Goal: Task Accomplishment & Management: Manage account settings

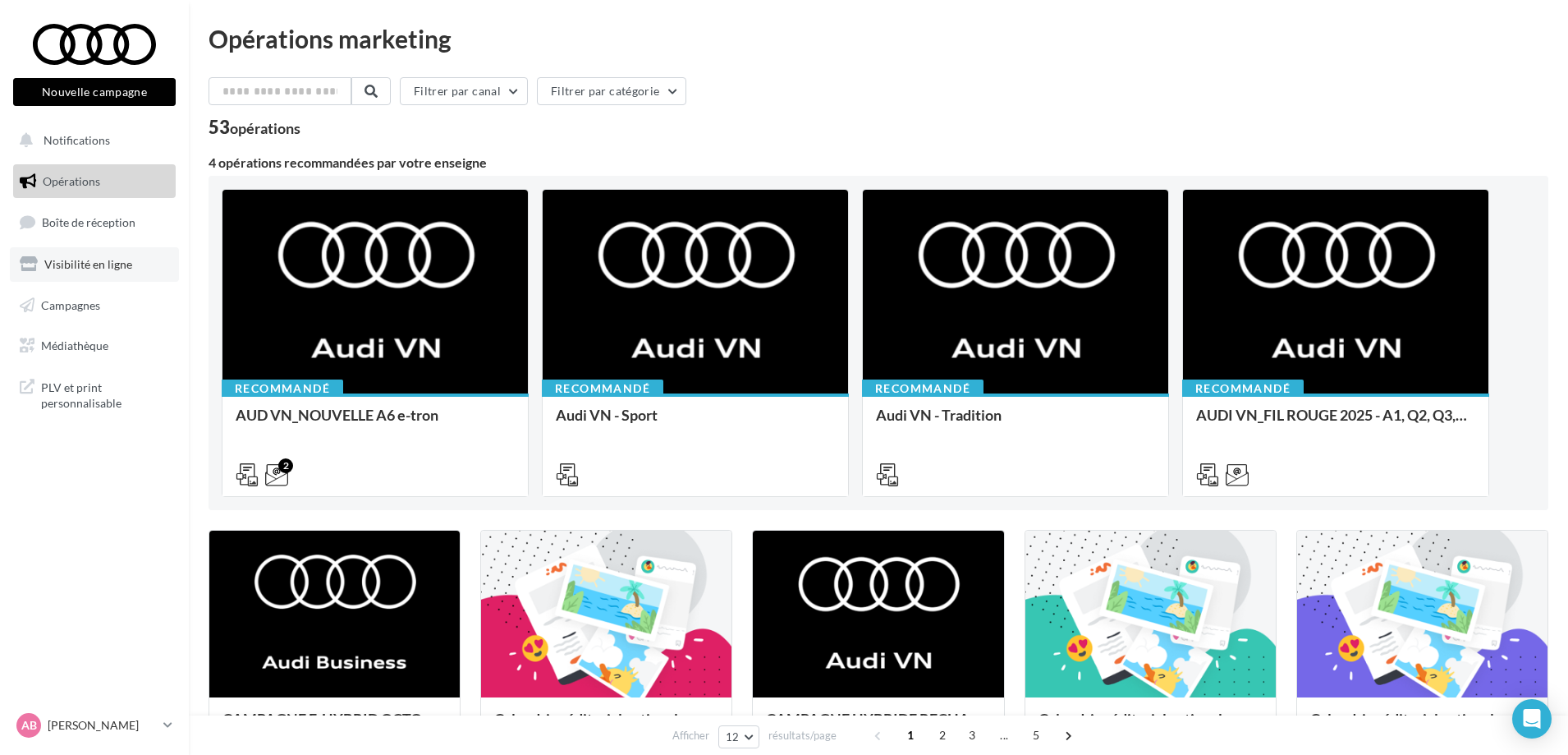
click at [111, 273] on link "Visibilité en ligne" at bounding box center [94, 264] width 169 height 35
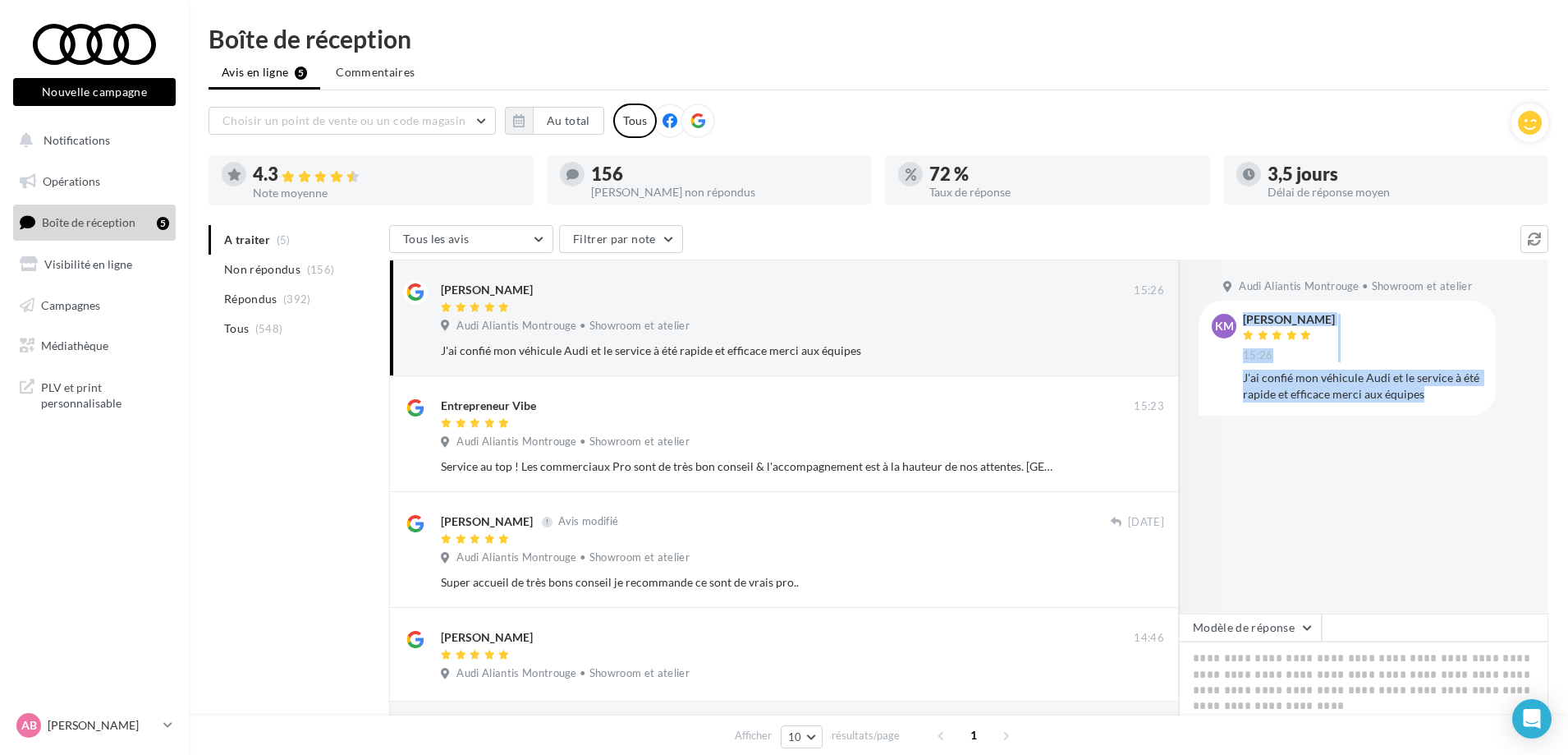
drag, startPoint x: 1387, startPoint y: 404, endPoint x: 1234, endPoint y: 370, distance: 156.7
click at [1234, 370] on div "Km Karima moumni 15:26 J'ai confié mon véhicule Audi et le service à été rapide…" at bounding box center [1346, 358] width 270 height 88
click at [977, 217] on div "Choisir un point de vente ou un code magasin 08390 - Audi Aliantis Montrouge • …" at bounding box center [878, 484] width 1340 height 759
click at [270, 276] on span "Non répondus" at bounding box center [263, 269] width 76 height 17
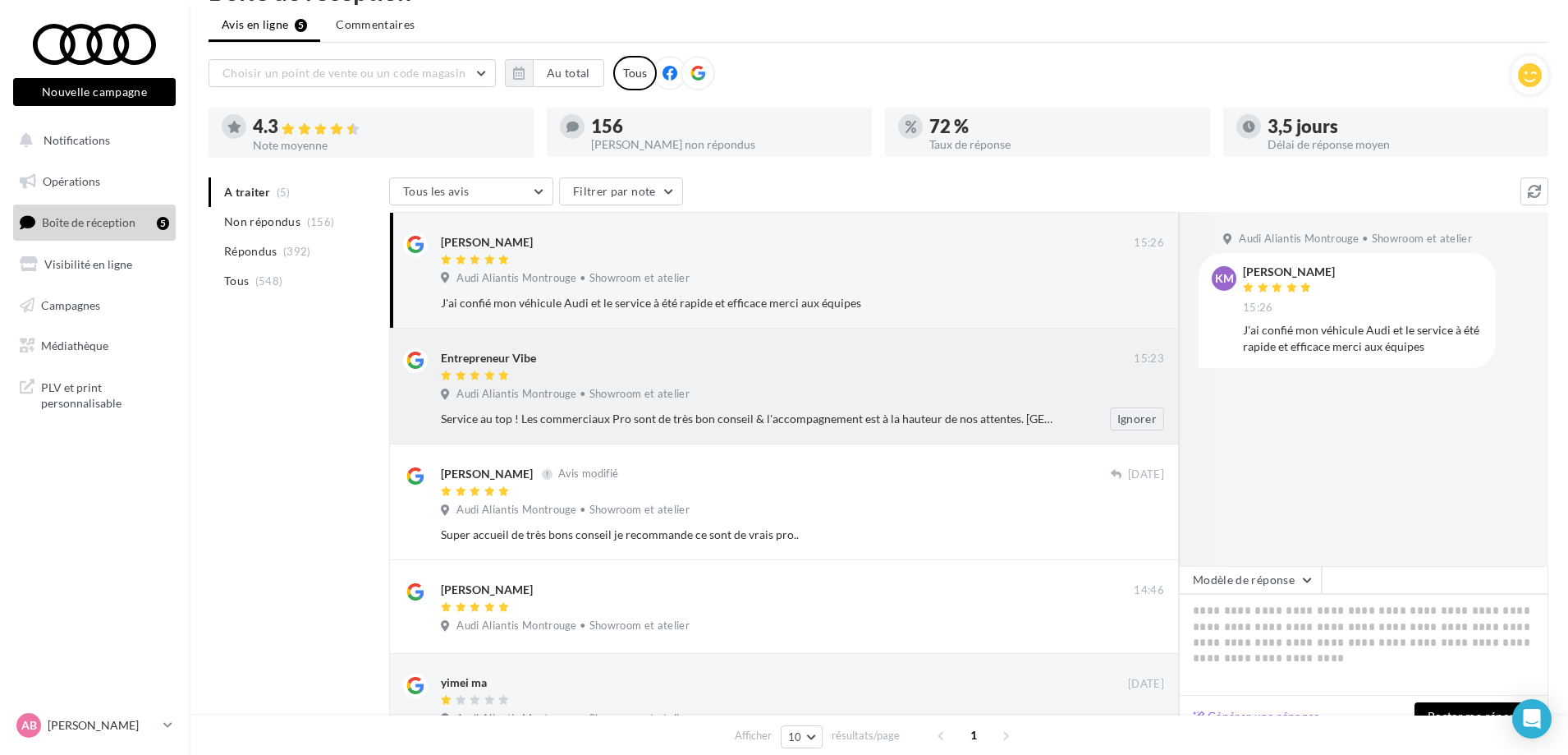
scroll to position [179, 0]
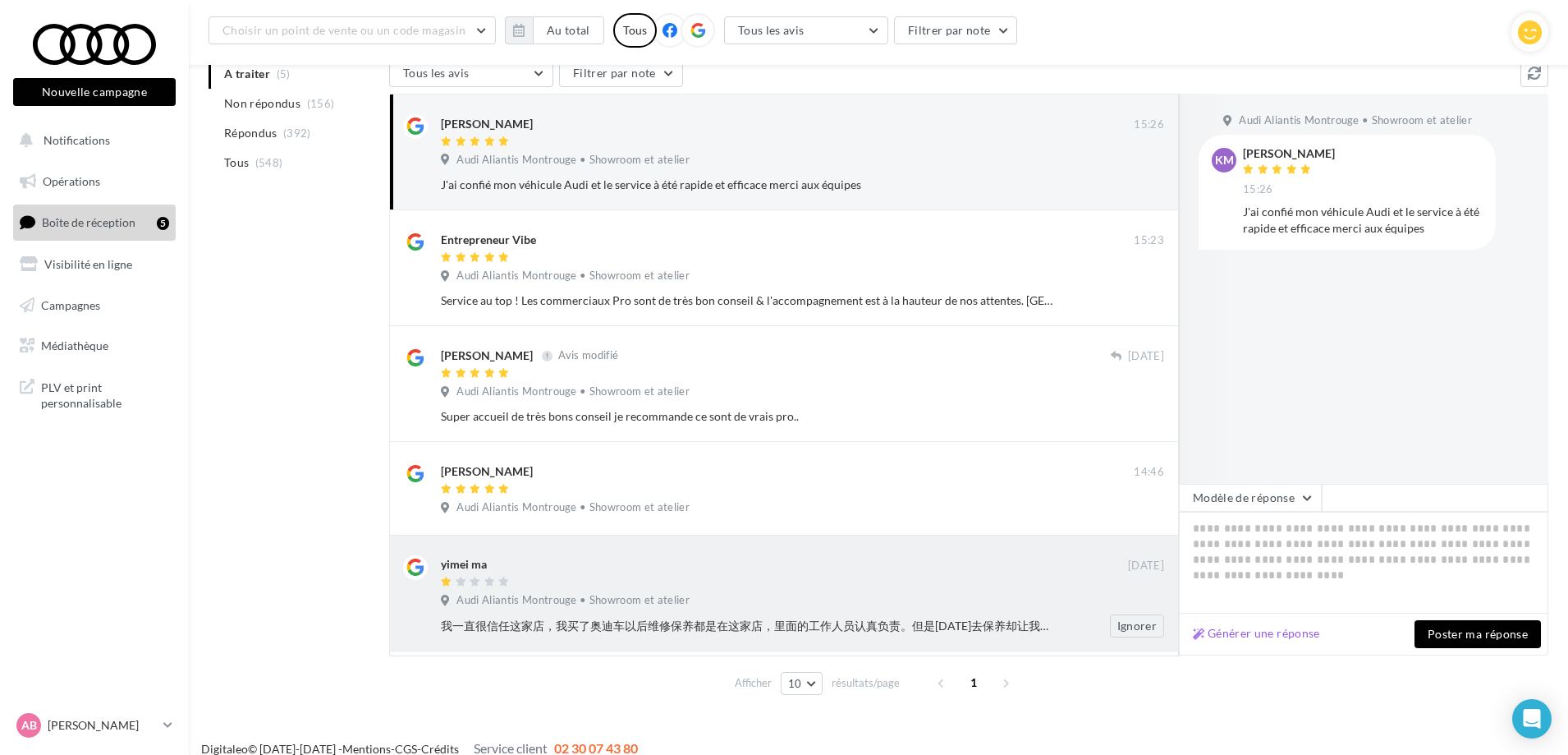
click at [873, 583] on div at bounding box center [784, 583] width 687 height 14
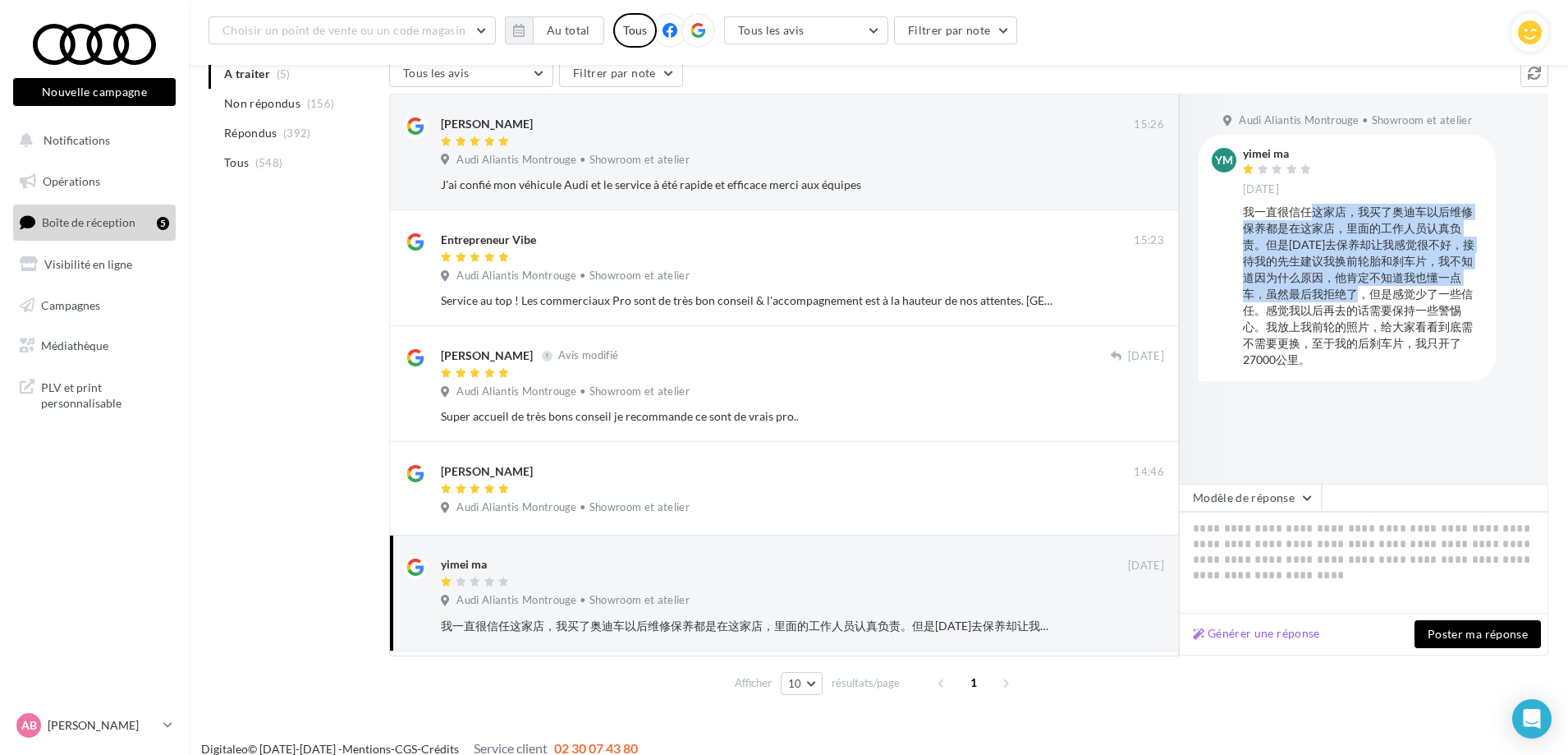
drag, startPoint x: 1313, startPoint y: 207, endPoint x: 1378, endPoint y: 302, distance: 115.1
click at [1378, 302] on div "我一直很信任这家店，我买了奥迪车以后维修保养都是在这家店，里面的工作人员认真负责。但是[DATE]去保养却让我感觉很不好，接待我的先生建议我换前轮胎和刹车片，…" at bounding box center [1363, 286] width 239 height 164
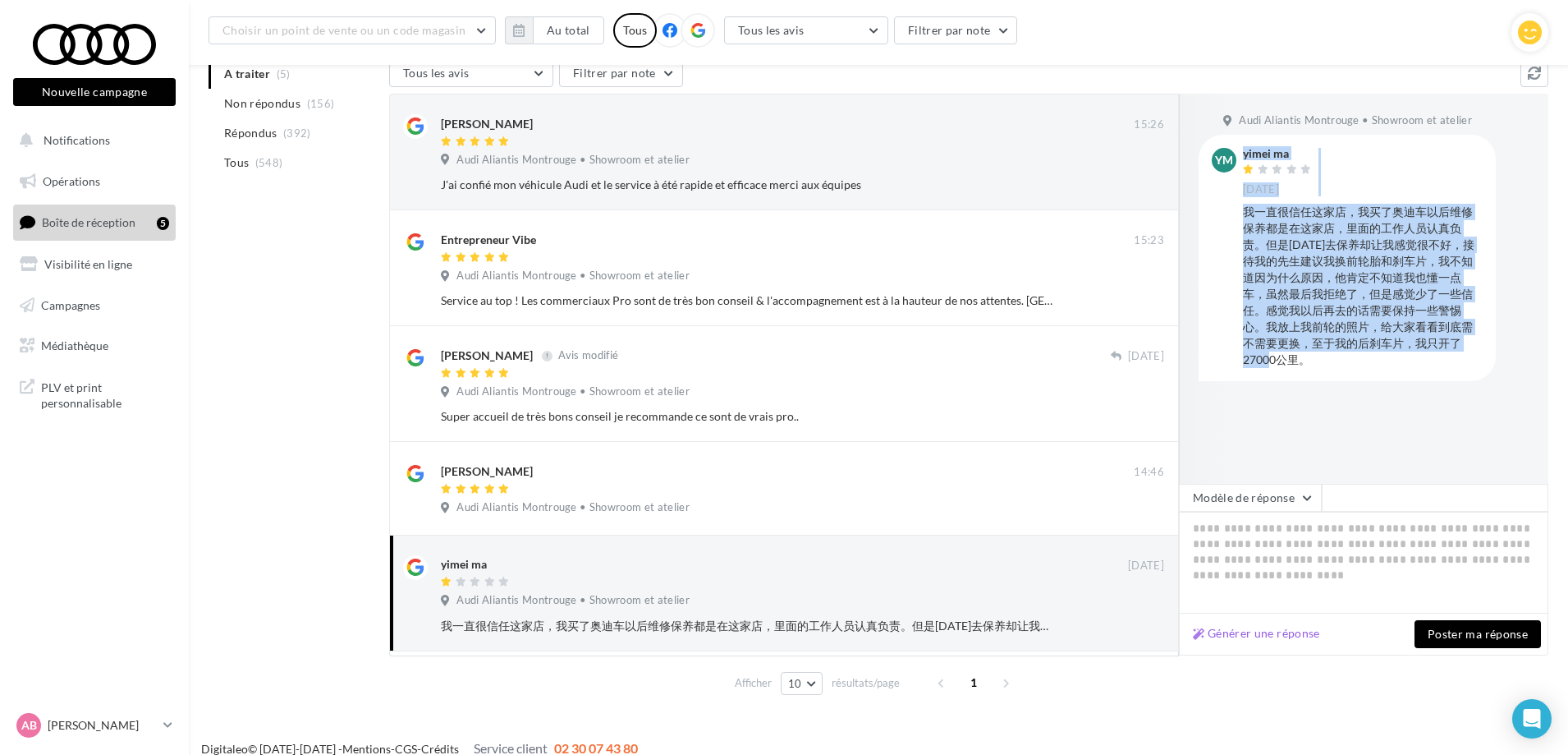
drag, startPoint x: 1312, startPoint y: 355, endPoint x: 1238, endPoint y: 205, distance: 167.3
click at [1238, 205] on div "ym yimei ma 25 sept. 我一直很信任这家店，我买了奥迪车以后维修保养都是在这家店，里面的工作人员认真负责。但是今天去保养却让我感觉很不好，接…" at bounding box center [1346, 257] width 270 height 219
click at [1250, 234] on div "我一直很信任这家店，我买了奥迪车以后维修保养都是在这家店，里面的工作人员认真负责。但是今天去保养却让我感觉很不好，接待我的先生建议我换前轮胎和刹车片，我不知道…" at bounding box center [1363, 286] width 239 height 164
drag, startPoint x: 1250, startPoint y: 205, endPoint x: 1307, endPoint y: 354, distance: 159.5
click at [1307, 354] on div "我一直很信任这家店，我买了奥迪车以后维修保养都是在这家店，里面的工作人员认真负责。但是今天去保养却让我感觉很不好，接待我的先生建议我换前轮胎和刹车片，我不知道…" at bounding box center [1363, 286] width 239 height 164
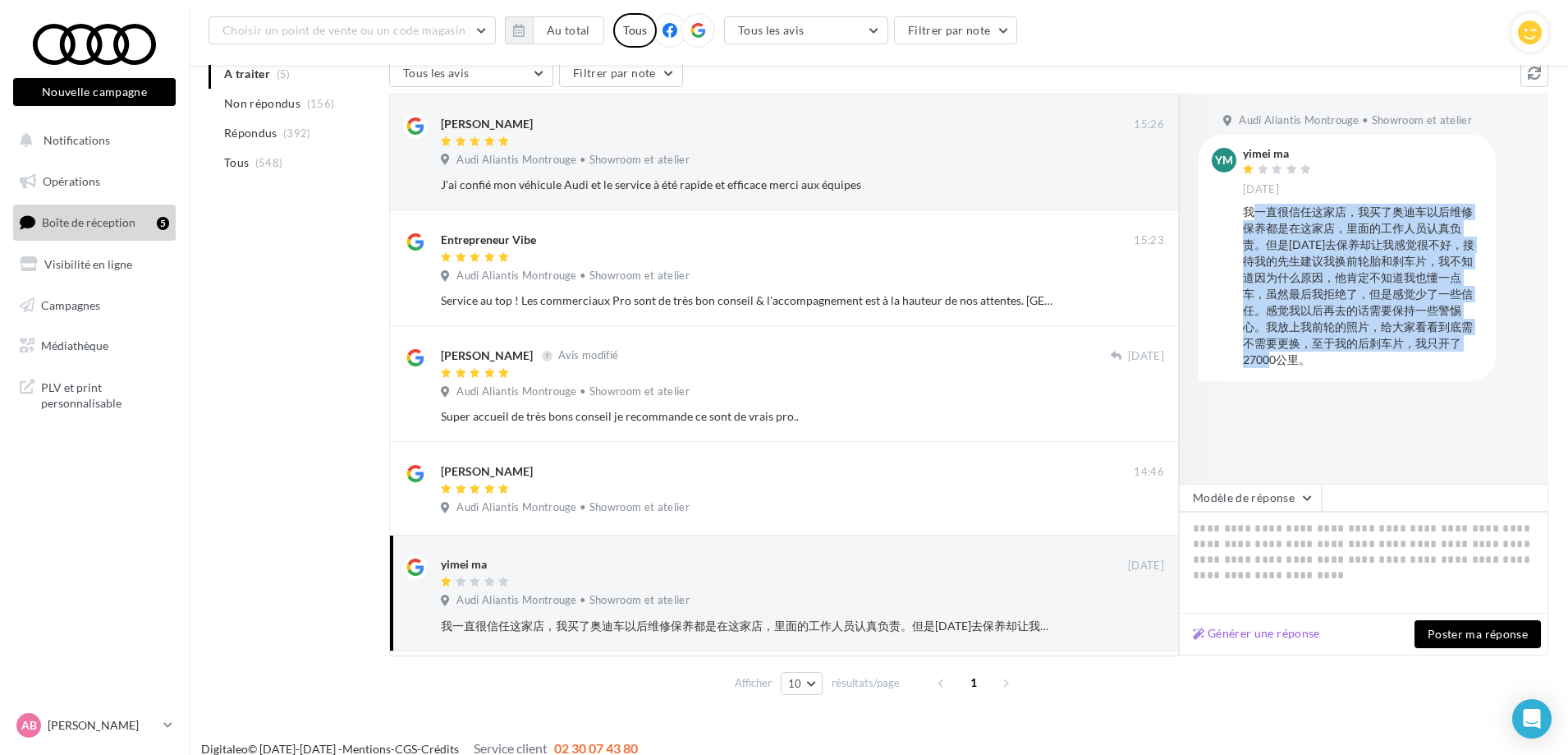
click at [1307, 354] on div "我一直很信任这家店，我买了奥迪车以后维修保养都是在这家店，里面的工作人员认真负责。但是今天去保养却让我感觉很不好，接待我的先生建议我换前轮胎和刹车片，我不知道…" at bounding box center [1363, 286] width 239 height 164
drag, startPoint x: 1242, startPoint y: 214, endPoint x: 1308, endPoint y: 362, distance: 162.0
click at [1308, 362] on div "ym yimei ma 25 sept. 我一直很信任这家店，我买了奥迪车以后维修保养都是在这家店，里面的工作人员认真负责。但是今天去保养却让我感觉很不好，接…" at bounding box center [1346, 257] width 270 height 219
copy div "我一直很信任这家店，我买了奥迪车以后维修保养都是在这家店，里面的工作人员认真负责。但是今天去保养却让我感觉很不好，接待我的先生建议我换前轮胎和刹车片，我不知道…"
